Goal: Task Accomplishment & Management: Manage account settings

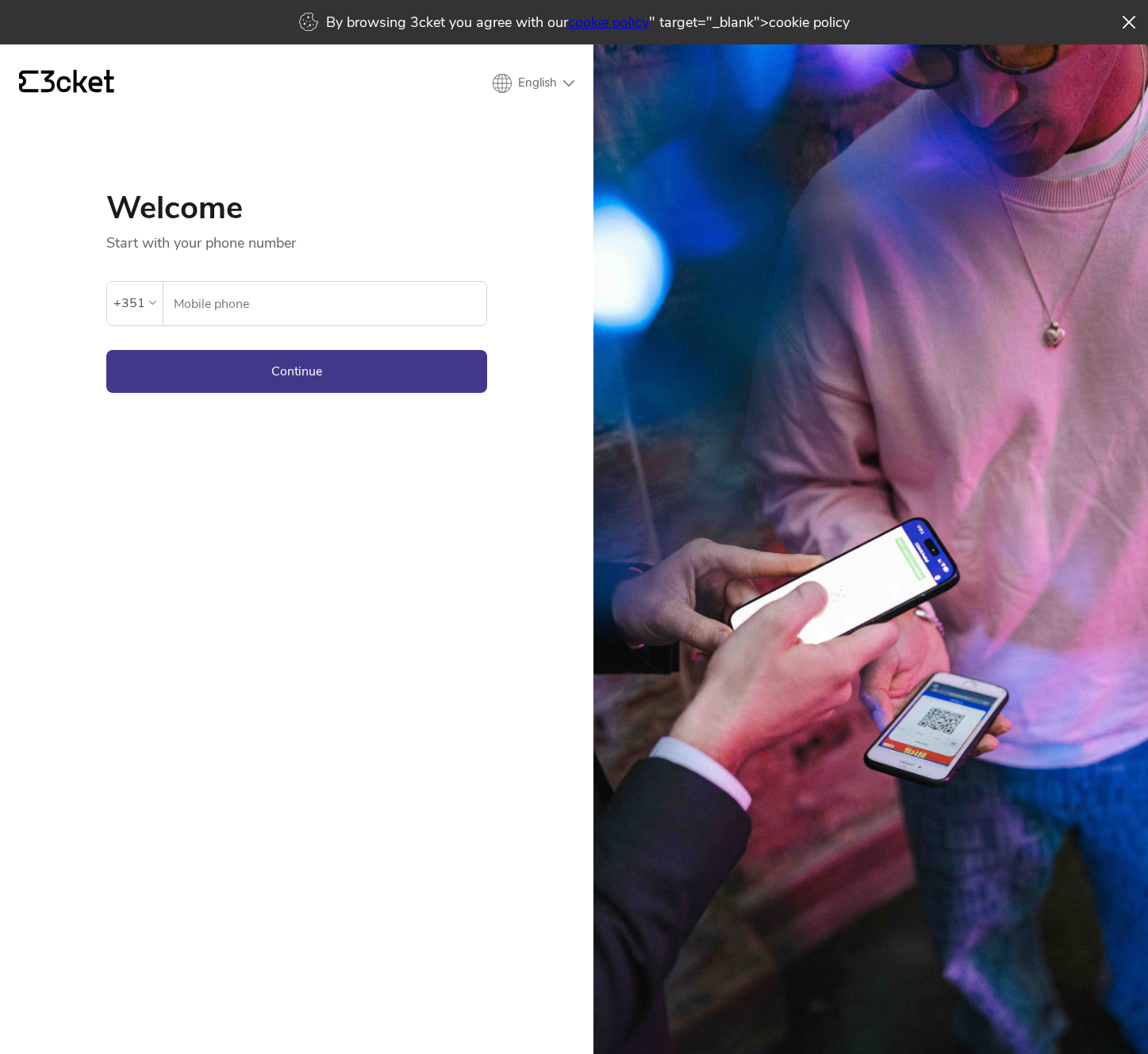
click at [492, 72] on header "{' '} English English Português Español" at bounding box center [297, 84] width 555 height 27
click at [512, 76] on select "English Português Español" at bounding box center [534, 84] width 82 height 19
select select "pt_PT"
click at [493, 74] on select "English Português Español" at bounding box center [534, 84] width 82 height 19
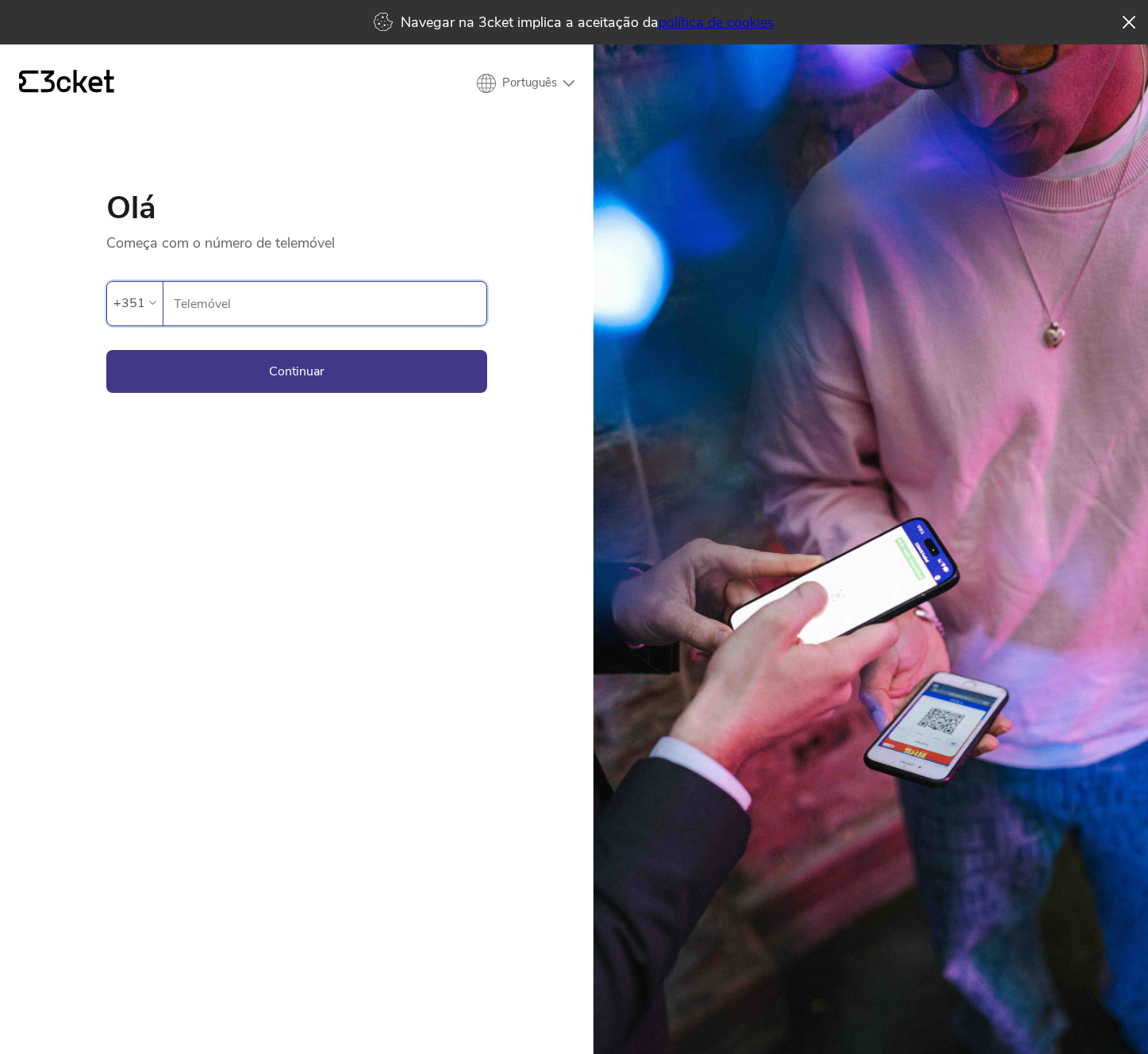
click at [263, 285] on input "Telemóvel" at bounding box center [330, 303] width 314 height 44
click at [263, 303] on input "Telemóvel" at bounding box center [330, 303] width 314 height 44
type input "965793857"
click at [323, 388] on button "Continuar" at bounding box center [296, 371] width 381 height 43
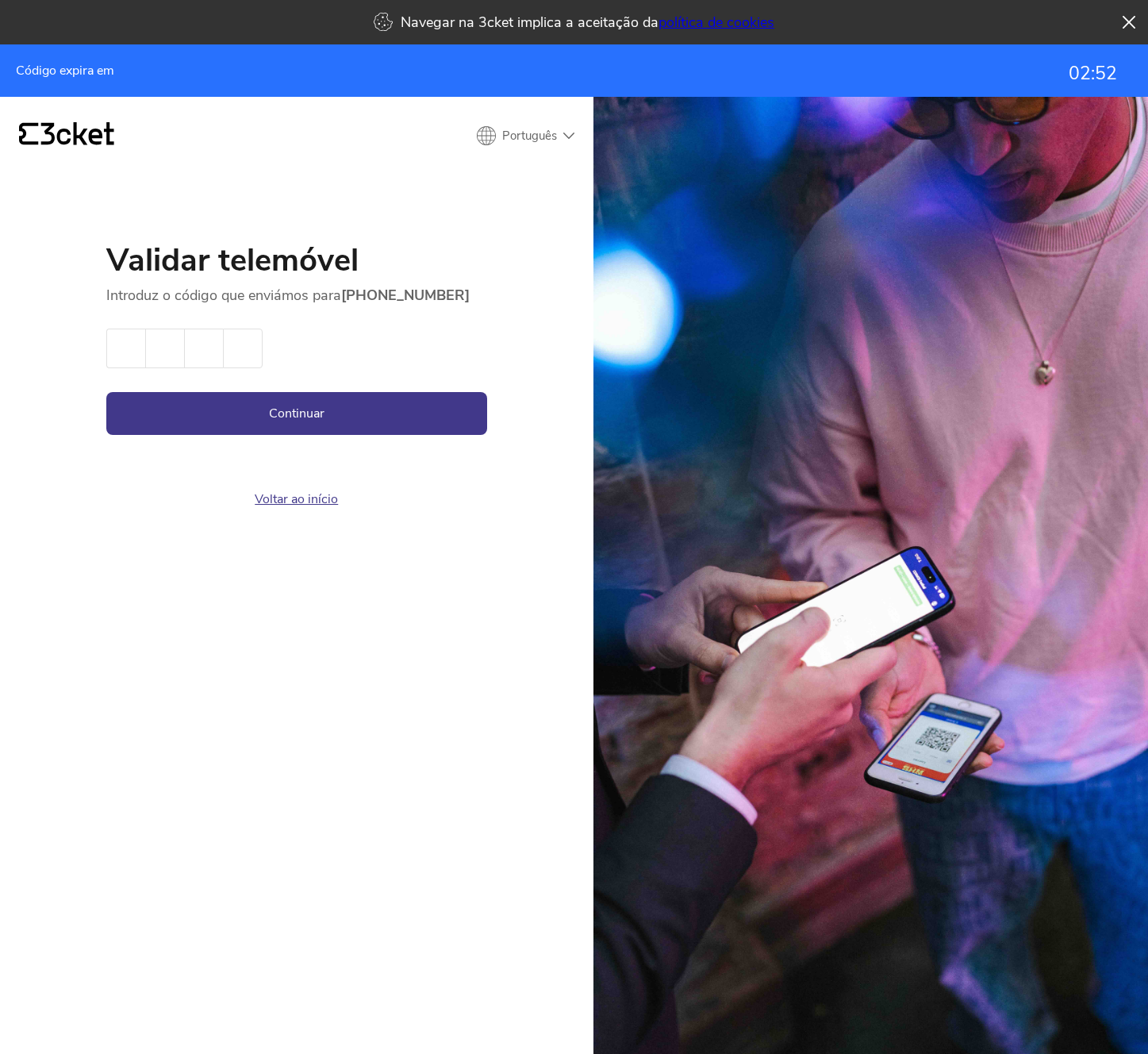
click at [134, 342] on input "text" at bounding box center [126, 348] width 39 height 40
paste input "7"
type input "3"
type input "1"
type input "4"
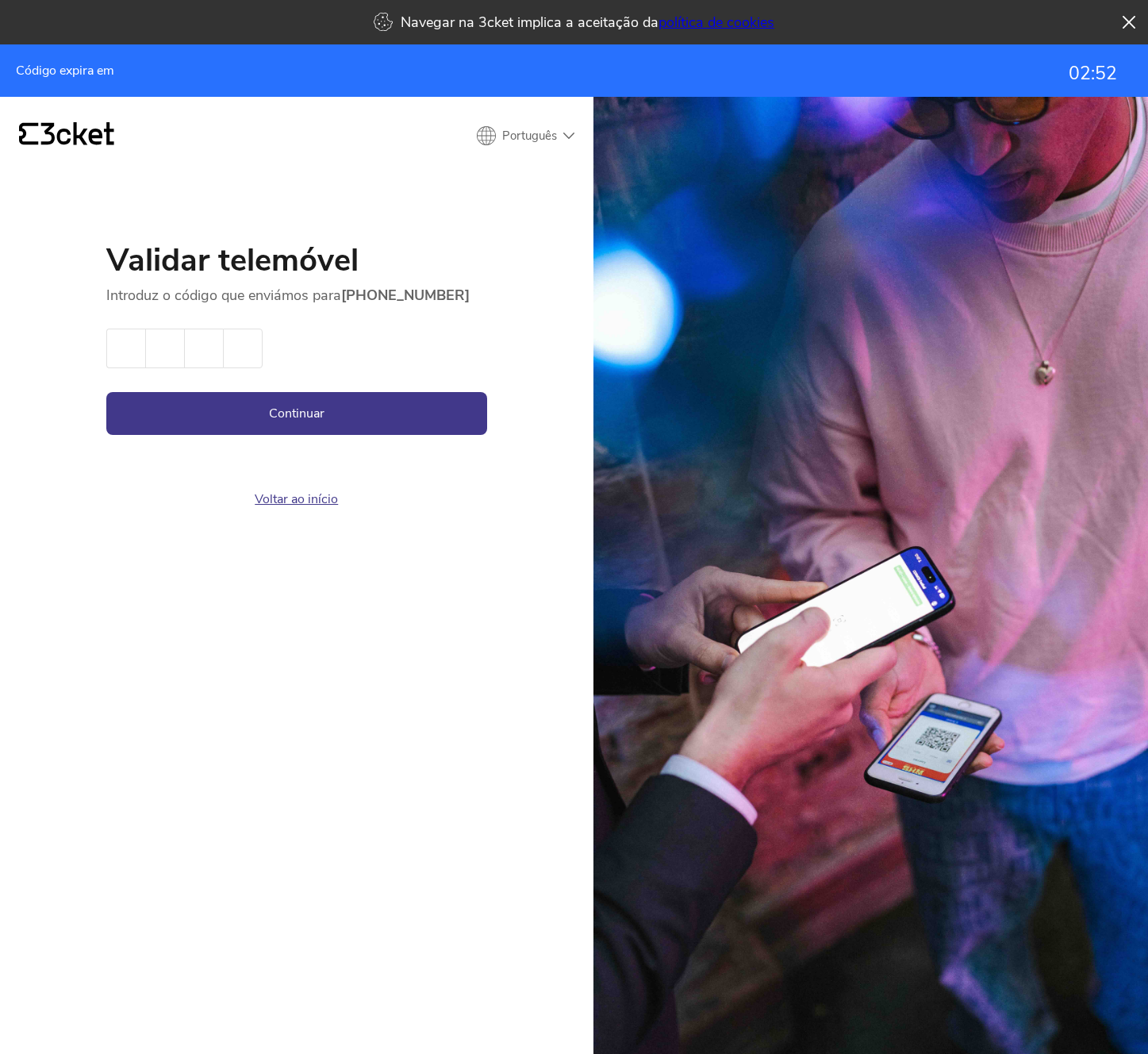
type input "7"
click at [301, 426] on button "Continuar" at bounding box center [296, 413] width 381 height 43
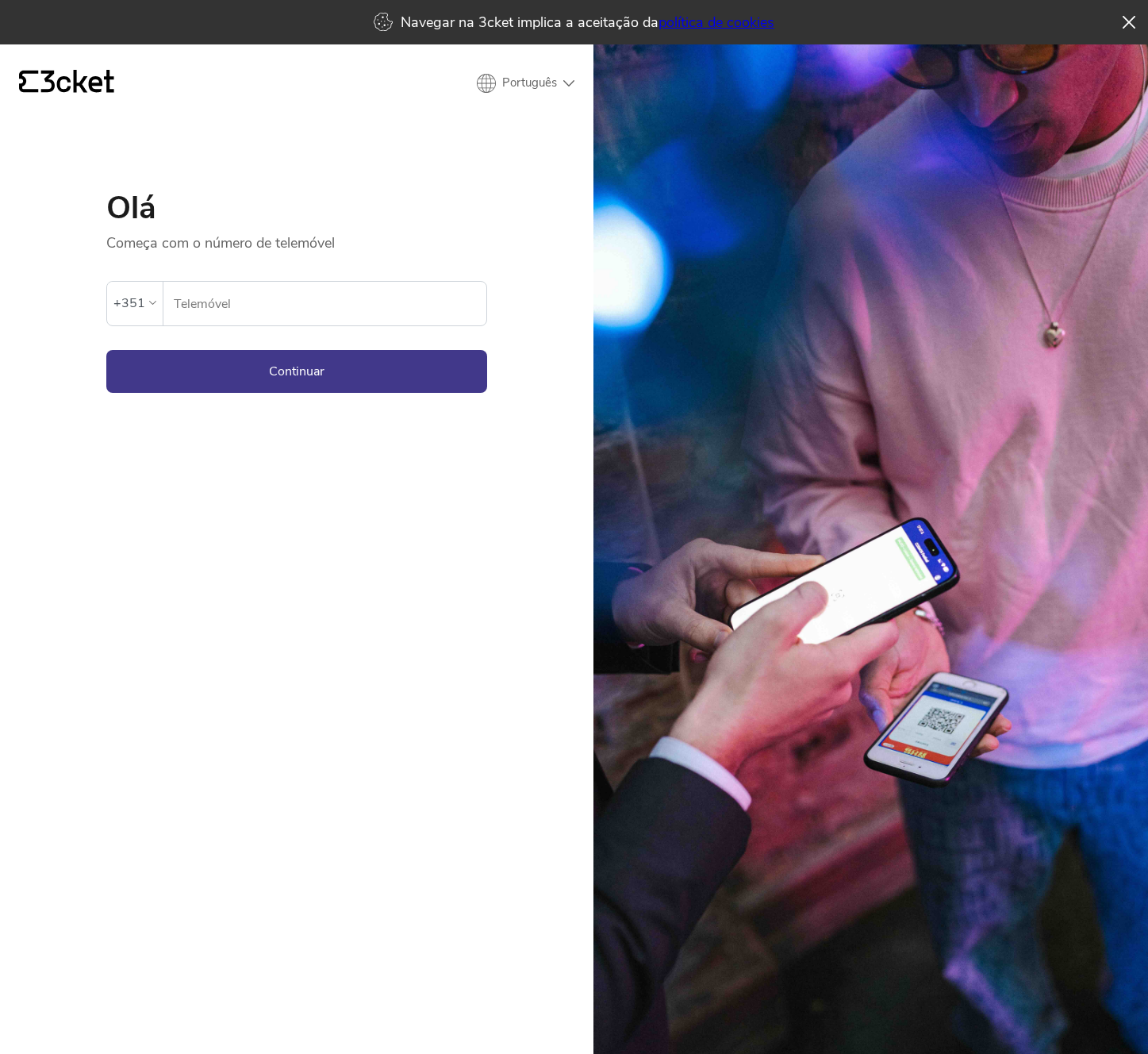
click at [340, 340] on form "Ocorreu um erro. Se o erro persistir, entrar em contato com o suporte. +351 Tel…" at bounding box center [296, 322] width 381 height 140
click at [367, 287] on input "Telemóvel" at bounding box center [330, 303] width 314 height 44
type input "9"
